Goal: Task Accomplishment & Management: Manage account settings

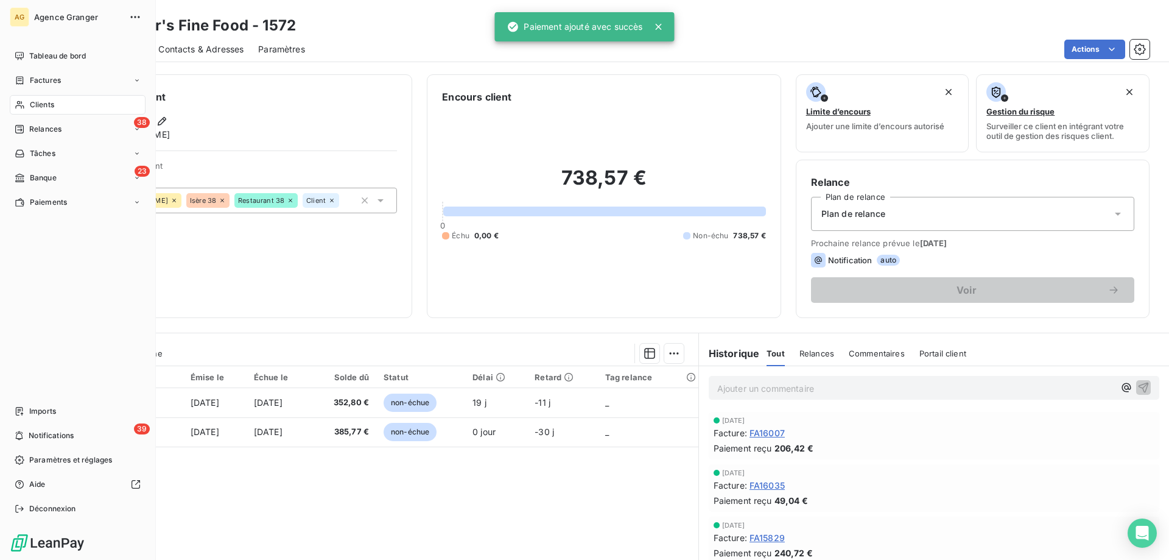
click at [31, 179] on span "Banque" at bounding box center [43, 177] width 27 height 11
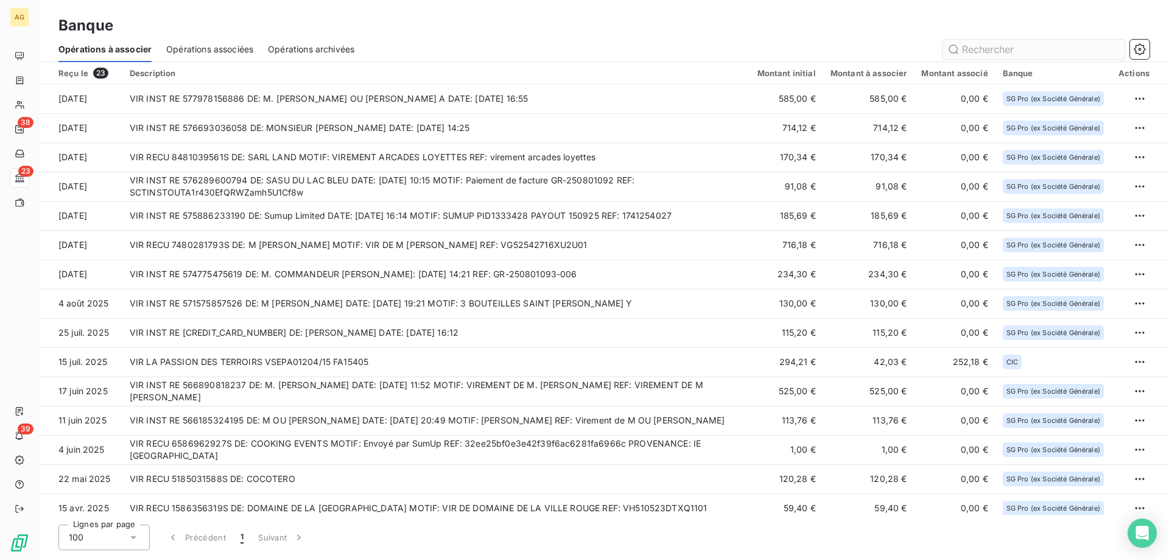
click at [976, 48] on input "text" at bounding box center [1034, 49] width 183 height 19
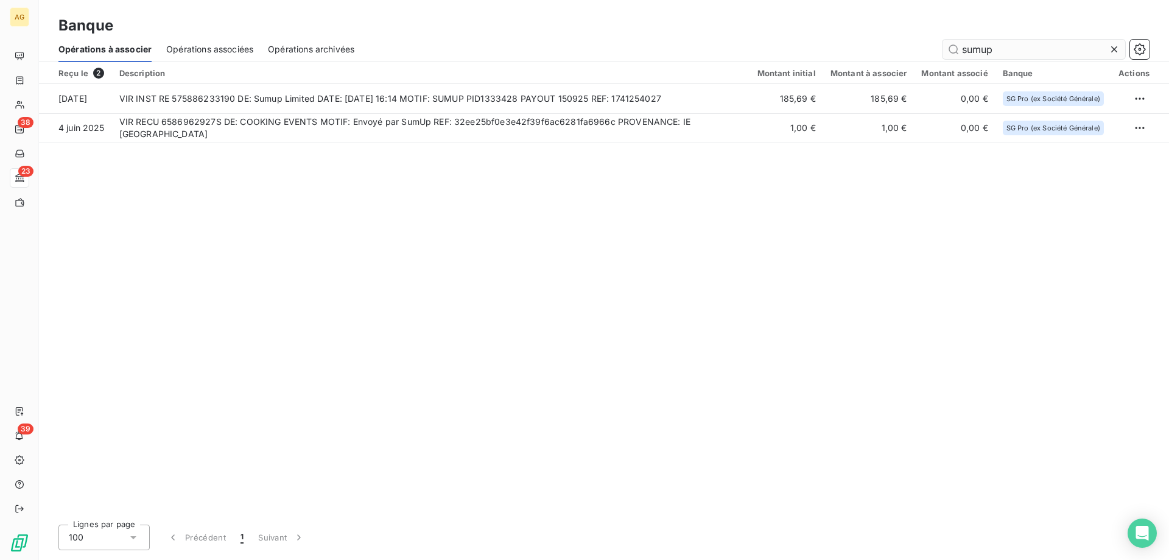
type input "sumup"
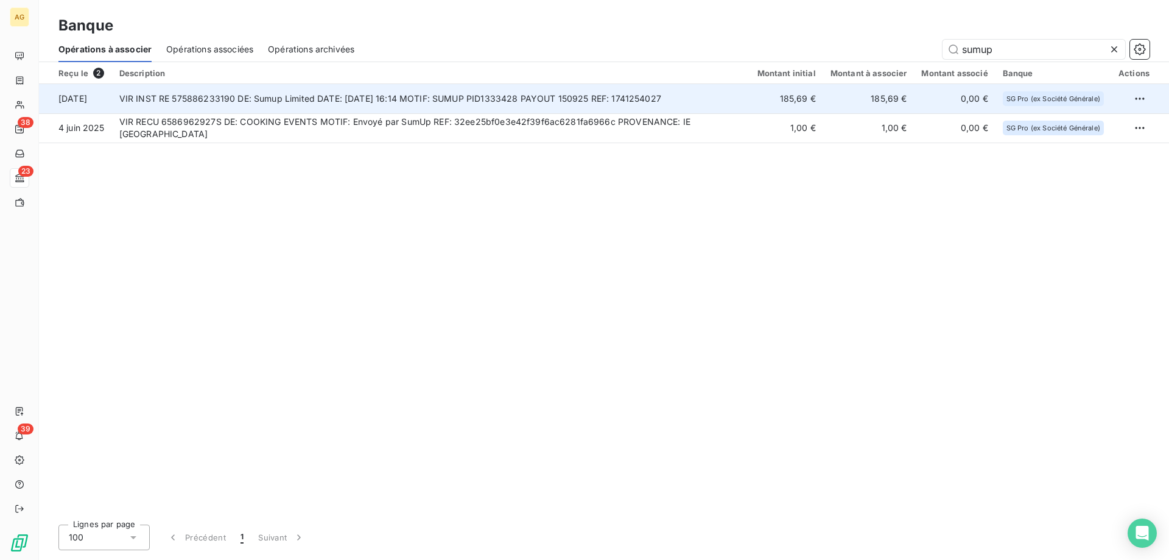
click at [393, 94] on td "VIR INST RE 575886233190 DE: Sumup Limited DATE: [DATE] 16:14 MOTIF: SUMUP PID1…" at bounding box center [431, 98] width 638 height 29
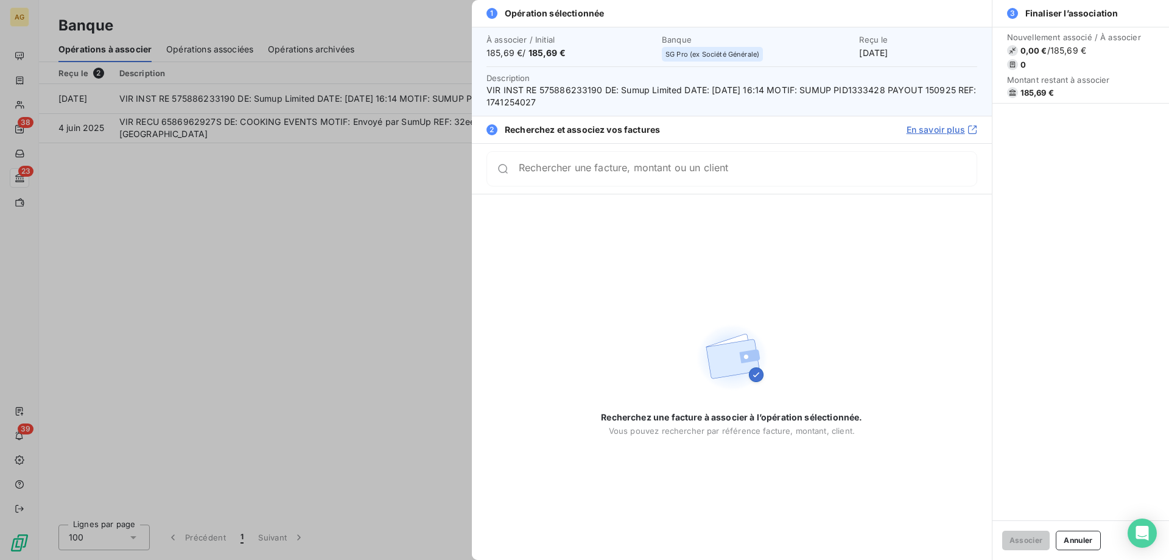
click at [715, 175] on input "Rechercher une facture, montant ou un client" at bounding box center [748, 169] width 458 height 12
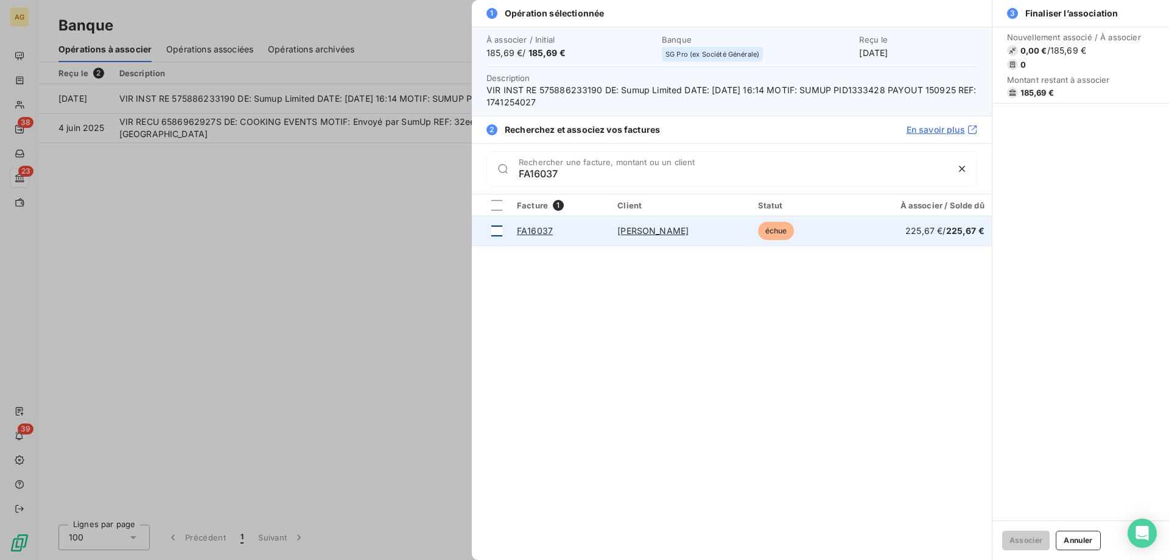
type input "FA16037"
click at [493, 228] on div at bounding box center [496, 230] width 11 height 11
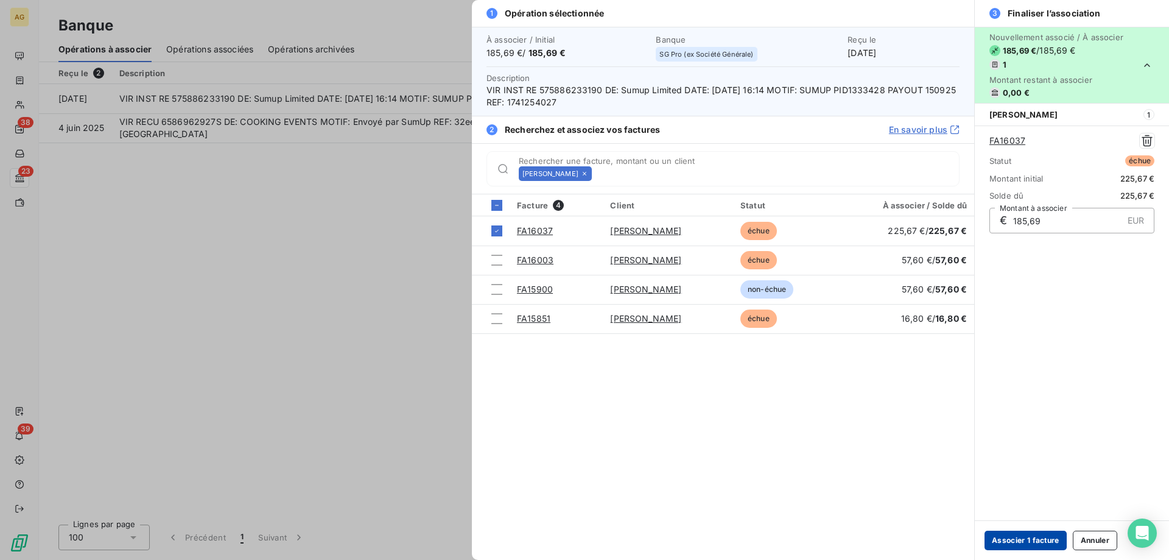
click at [1043, 540] on button "Associer 1 facture" at bounding box center [1026, 539] width 82 height 19
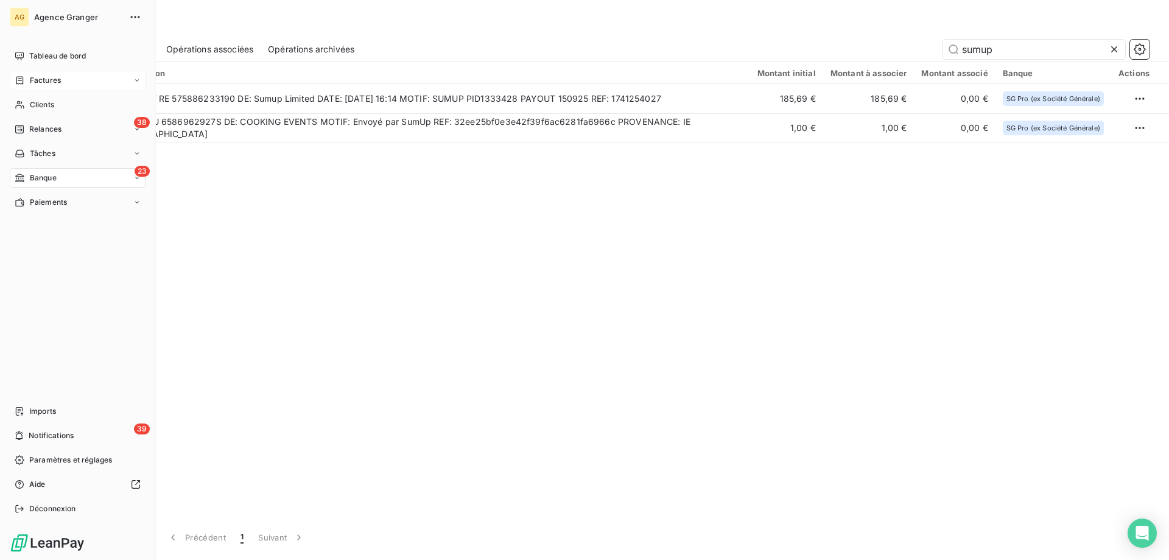
click at [46, 82] on span "Factures" at bounding box center [45, 80] width 31 height 11
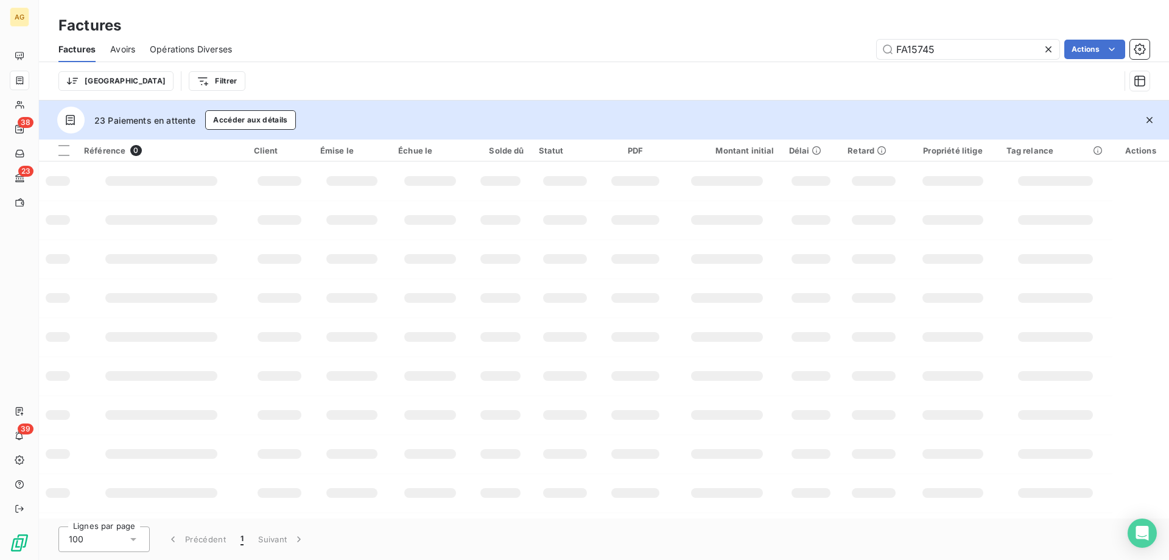
drag, startPoint x: 934, startPoint y: 58, endPoint x: 677, endPoint y: 48, distance: 256.6
click at [727, 50] on div "FA15745 Actions" at bounding box center [698, 49] width 903 height 19
type input "FA16037"
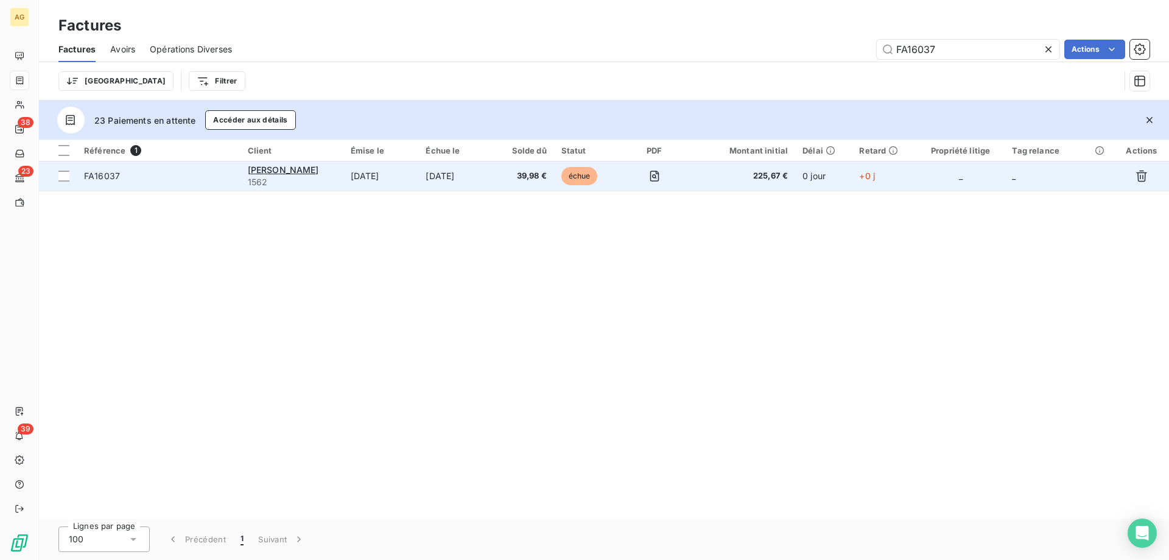
click at [415, 176] on td "[DATE]" at bounding box center [381, 175] width 76 height 29
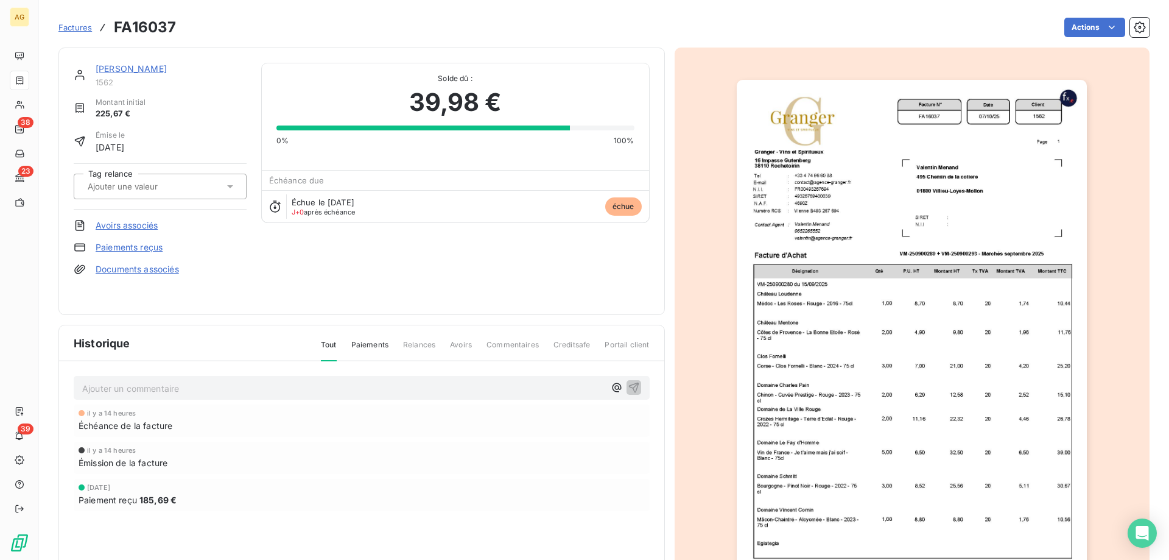
click at [125, 250] on link "Paiements reçus" at bounding box center [129, 247] width 67 height 12
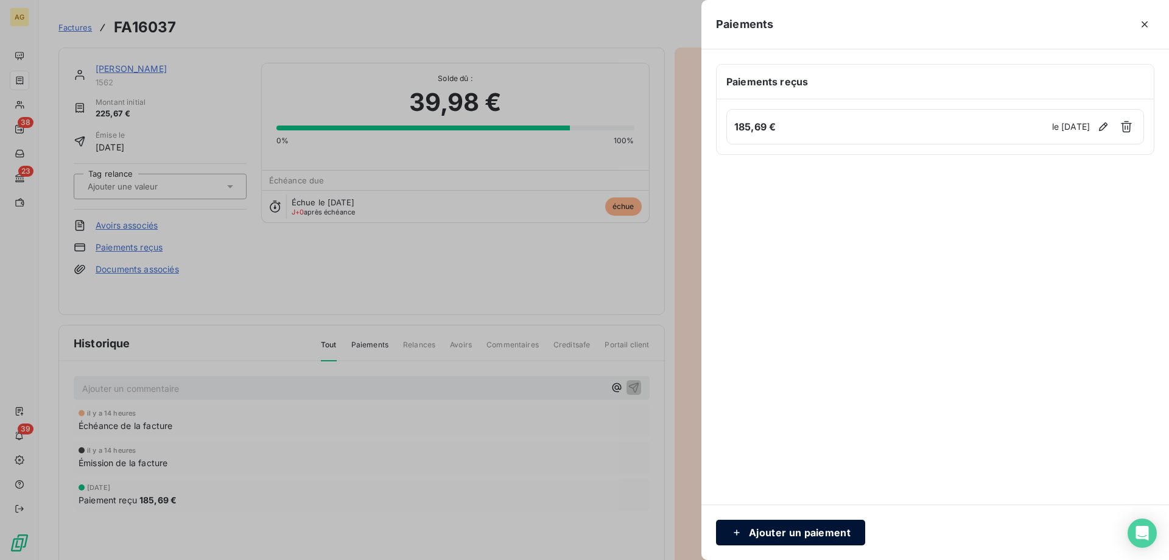
click at [784, 530] on button "Ajouter un paiement" at bounding box center [790, 532] width 149 height 26
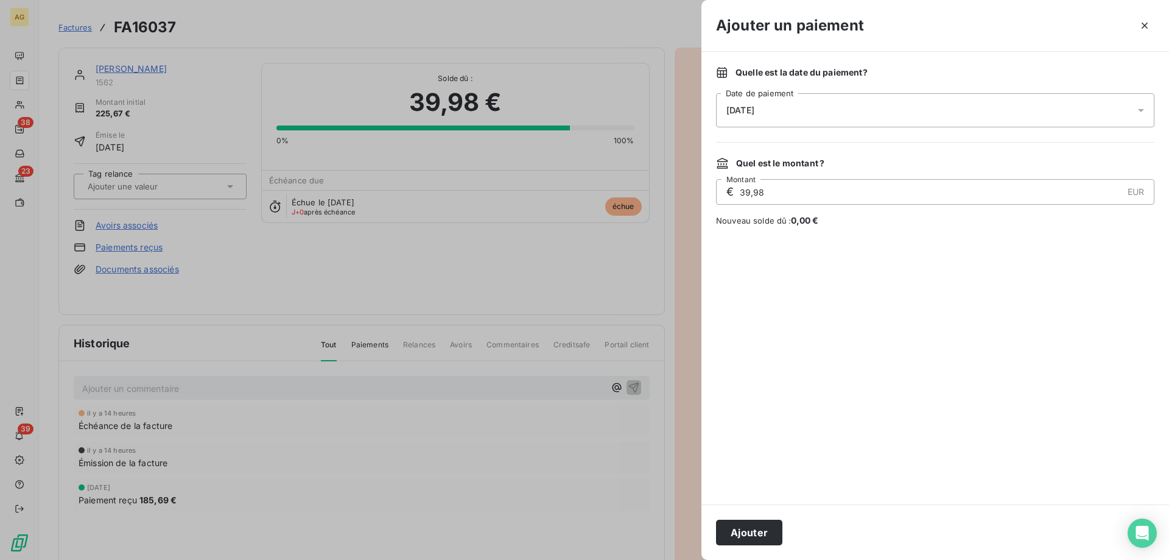
drag, startPoint x: 772, startPoint y: 196, endPoint x: 496, endPoint y: 231, distance: 278.7
click at [552, 559] on div "Ajouter un paiement Quelle est la date du paiement ? [DATE] Date de paiement Qu…" at bounding box center [584, 560] width 1169 height 0
type input "3,31"
click at [776, 103] on div "[DATE]" at bounding box center [935, 110] width 438 height 34
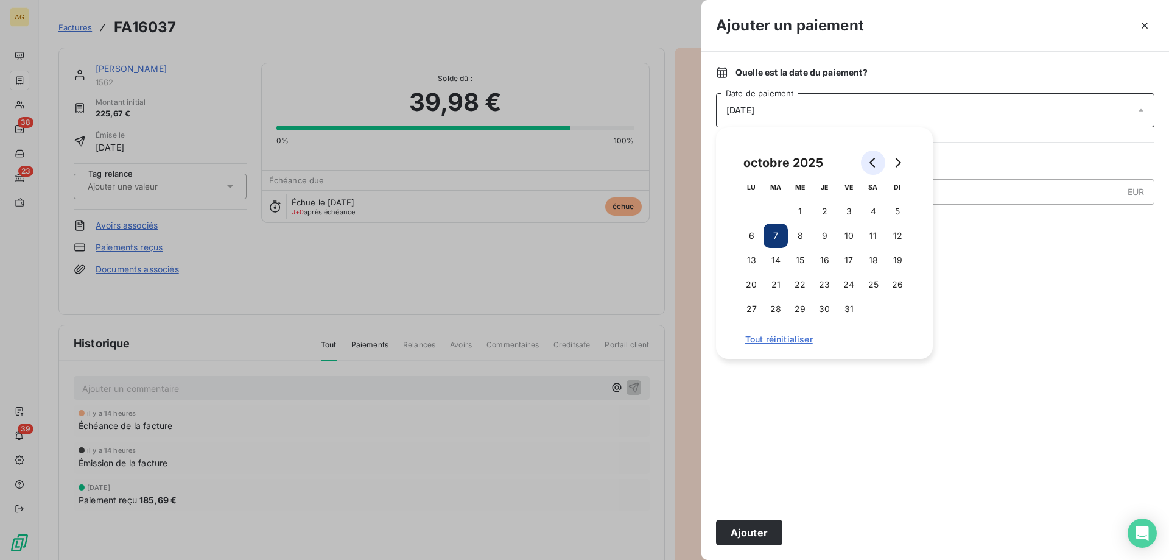
click at [876, 166] on icon "Go to previous month" at bounding box center [873, 163] width 10 height 10
click at [757, 262] on button "15" at bounding box center [751, 260] width 24 height 24
click at [764, 530] on button "Ajouter" at bounding box center [749, 532] width 66 height 26
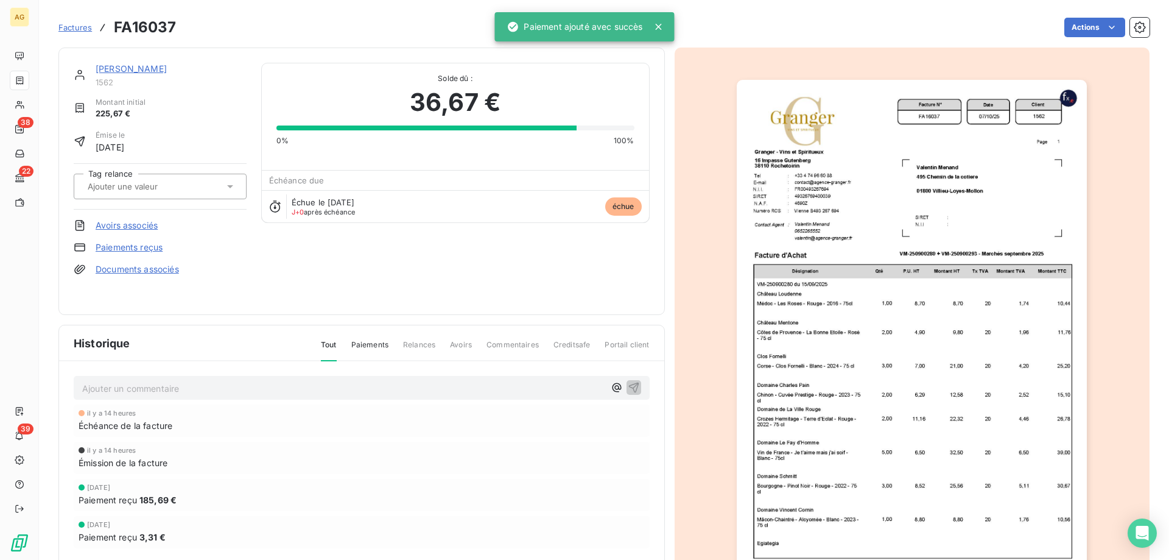
click at [130, 250] on link "Paiements reçus" at bounding box center [129, 247] width 67 height 12
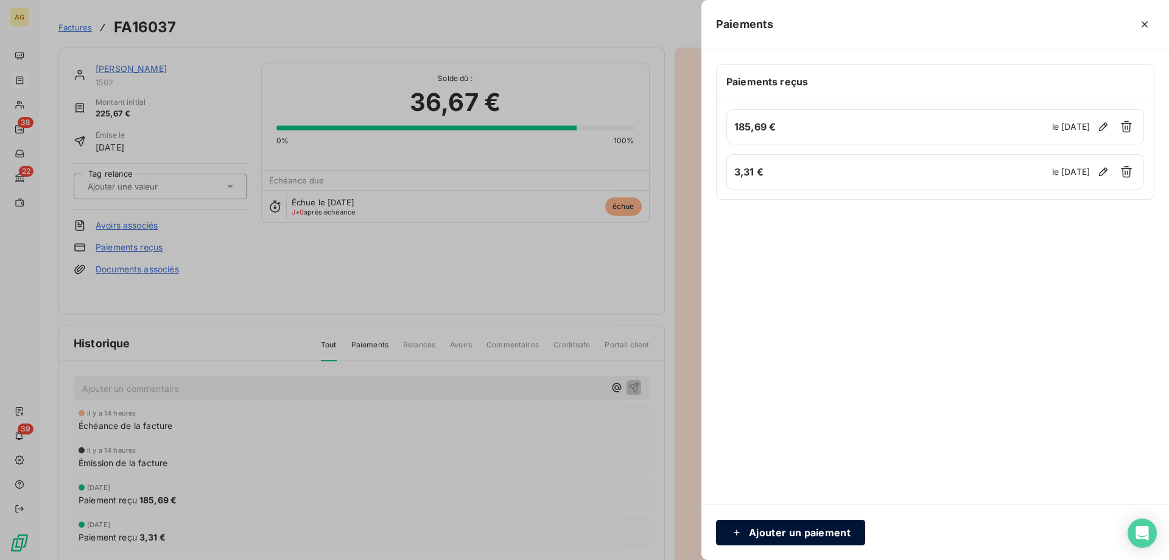
click at [787, 527] on button "Ajouter un paiement" at bounding box center [790, 532] width 149 height 26
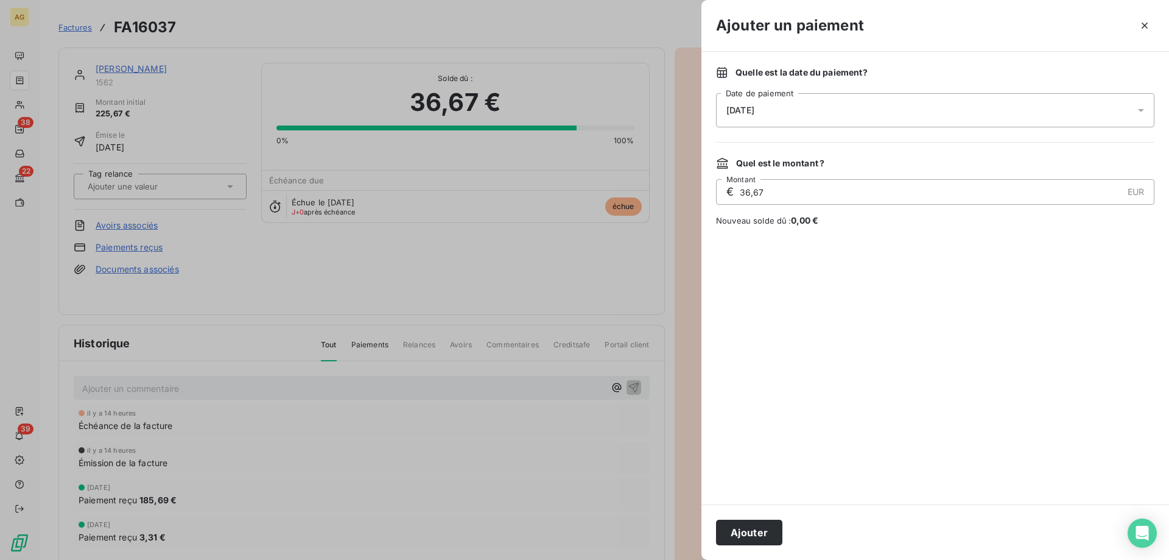
click at [786, 94] on div "[DATE]" at bounding box center [935, 110] width 438 height 34
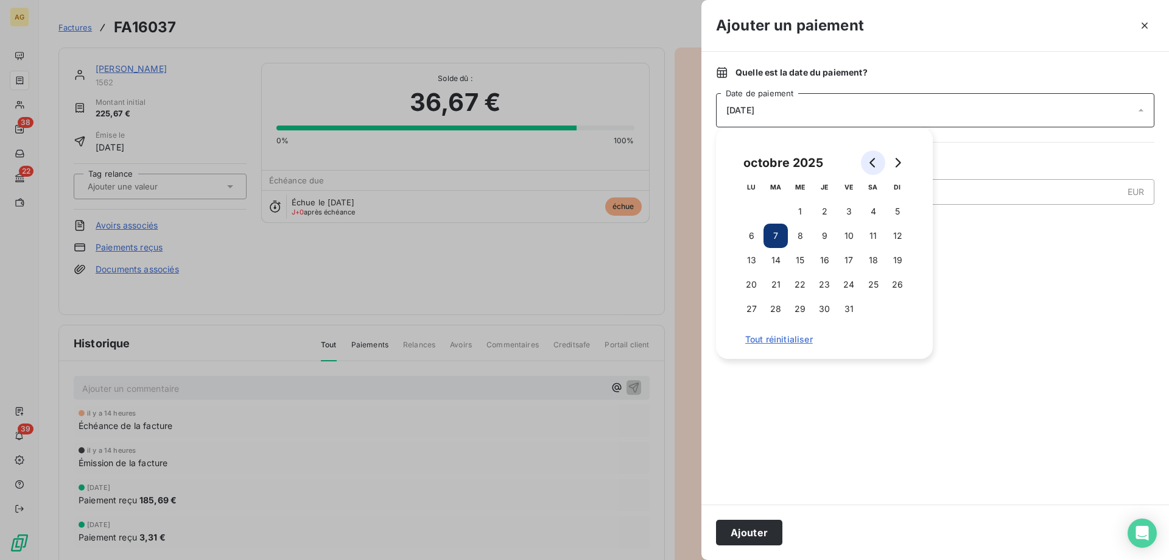
click at [873, 164] on icon "Go to previous month" at bounding box center [873, 163] width 10 height 10
click at [761, 303] on button "29" at bounding box center [751, 309] width 24 height 24
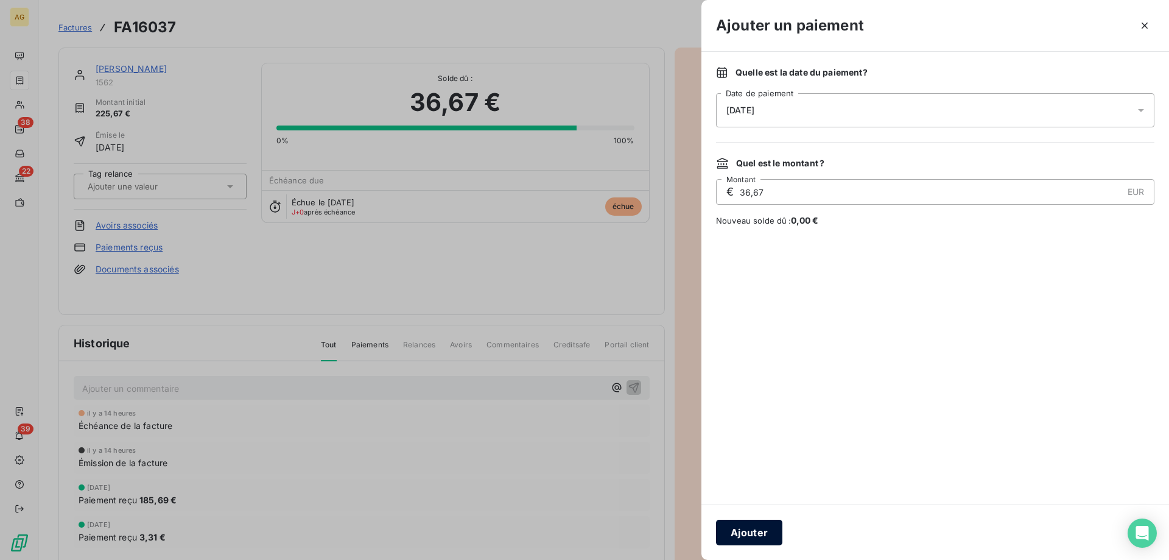
click at [754, 522] on button "Ajouter" at bounding box center [749, 532] width 66 height 26
